Goal: Information Seeking & Learning: Learn about a topic

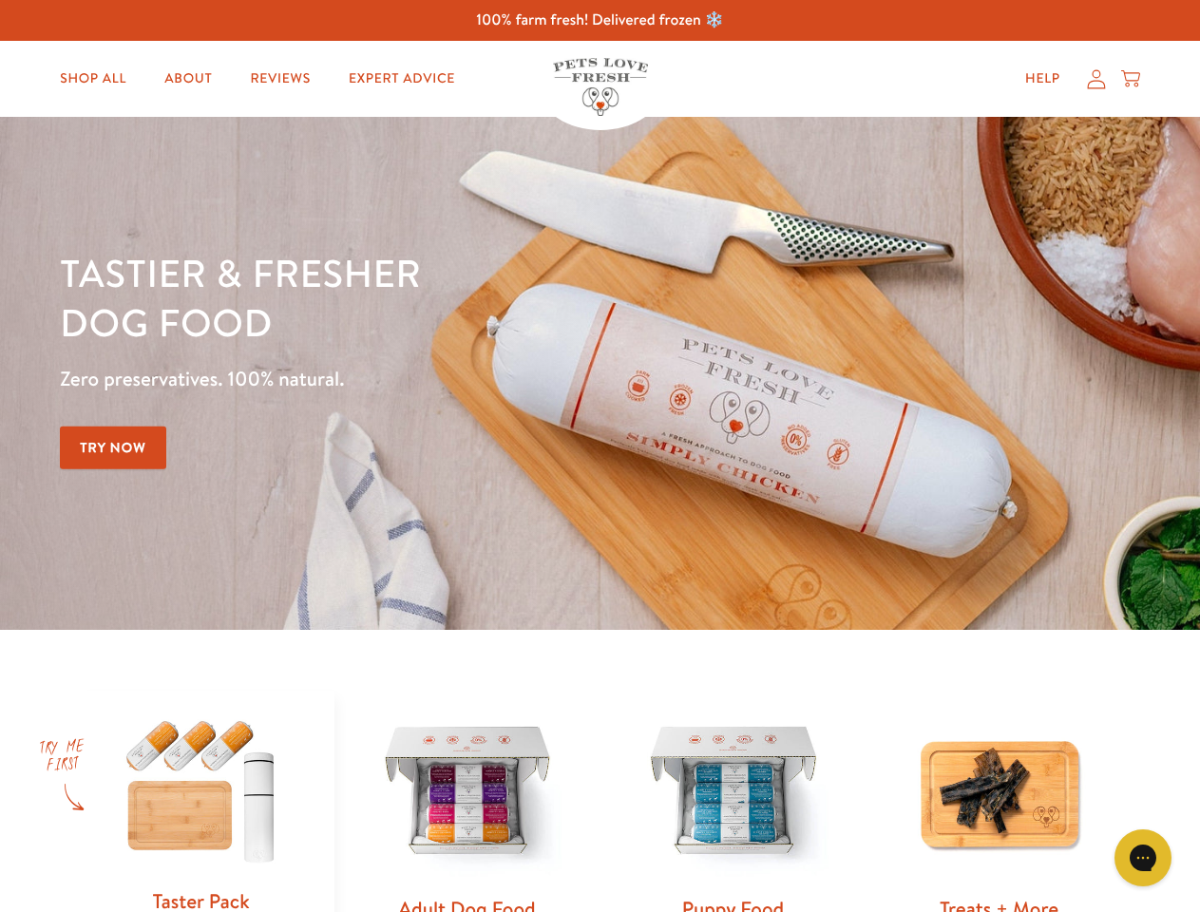
click at [599, 456] on div "Tastier & fresher dog food Zero preservatives. 100% natural. Try Now" at bounding box center [420, 373] width 720 height 251
click at [1143, 858] on icon "Open gorgias live chat" at bounding box center [1142, 857] width 18 height 18
